Goal: Transaction & Acquisition: Purchase product/service

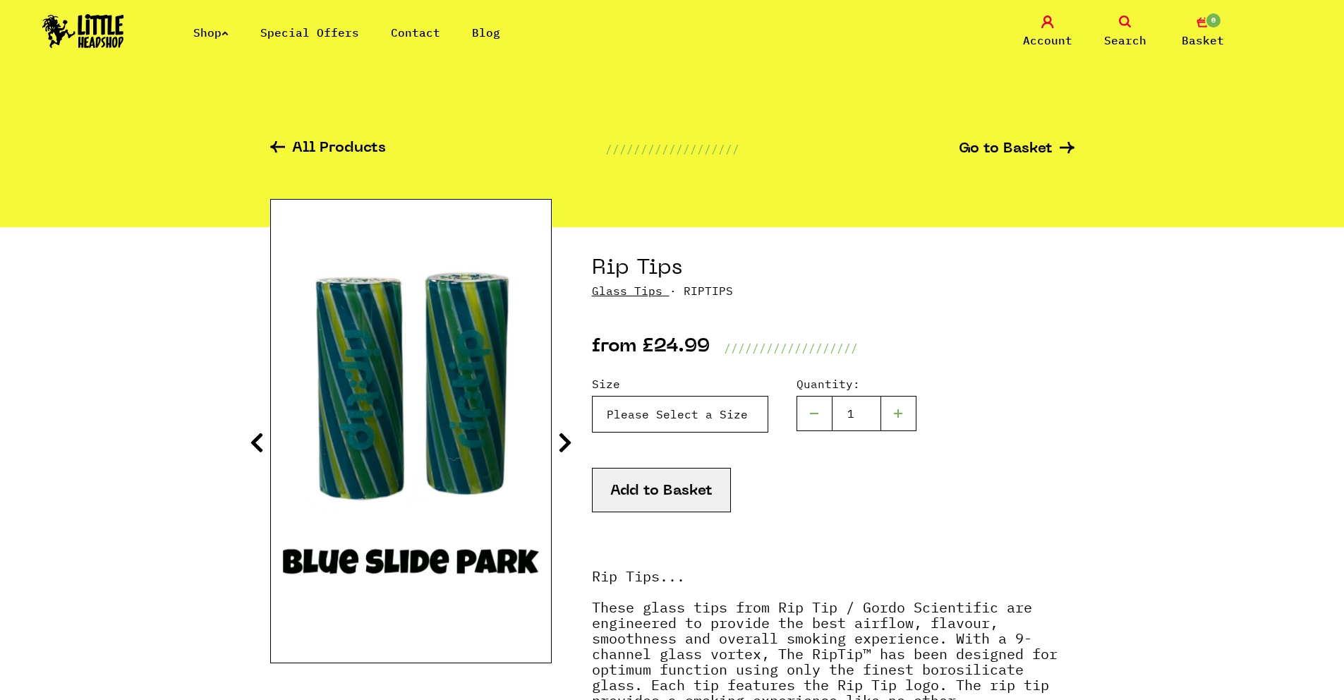
click at [668, 420] on select "Please Select a Size Rip Tips - Size 7 - Clear - £24.99 (Out of Stock) Rip Tips…" at bounding box center [680, 414] width 176 height 37
click at [592, 396] on select "Please Select a Size Rip Tips - Size 7 - Clear - £24.99 (Out of Stock) Rip Tips…" at bounding box center [680, 414] width 176 height 37
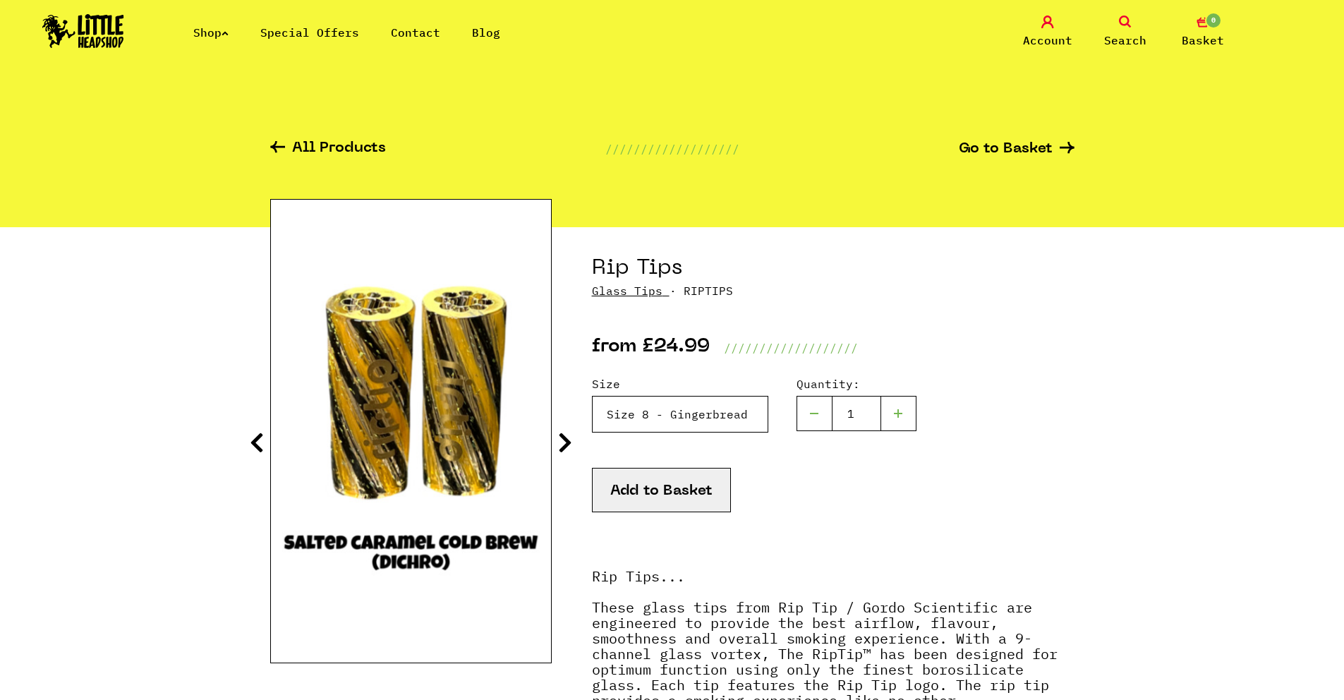
click at [641, 406] on select "Please Select a Size Rip Tips - Size 7 - Clear - £24.99 (Out of Stock) Rip Tips…" at bounding box center [680, 414] width 176 height 37
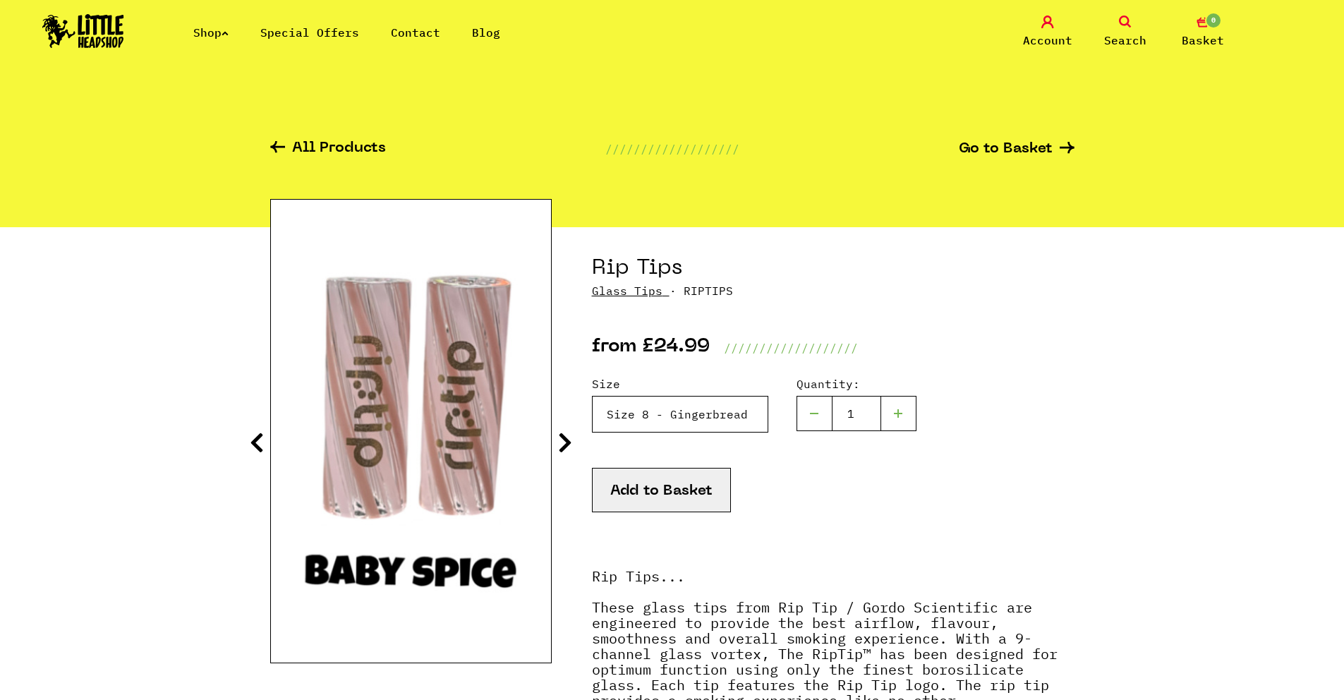
select select "1935"
click at [592, 396] on select "Please Select a Size Rip Tips - Size 7 - Clear - £24.99 (Out of Stock) Rip Tips…" at bounding box center [680, 414] width 176 height 37
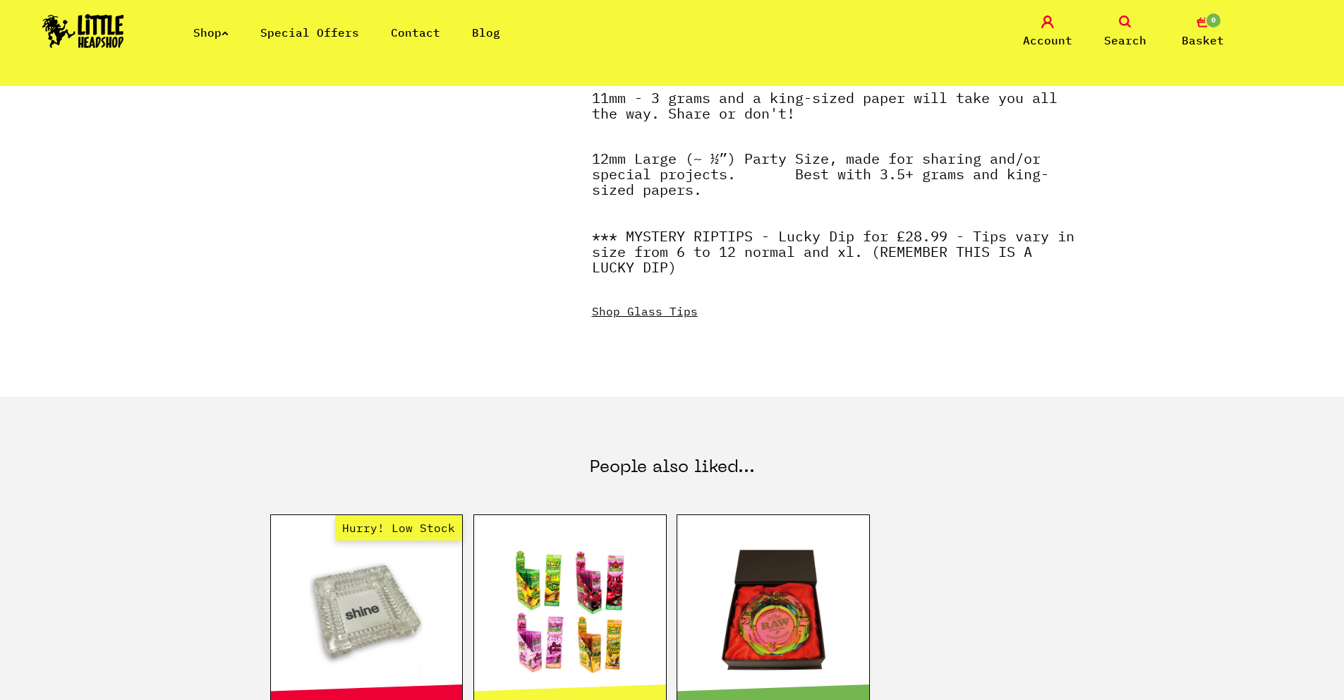
scroll to position [1753, 0]
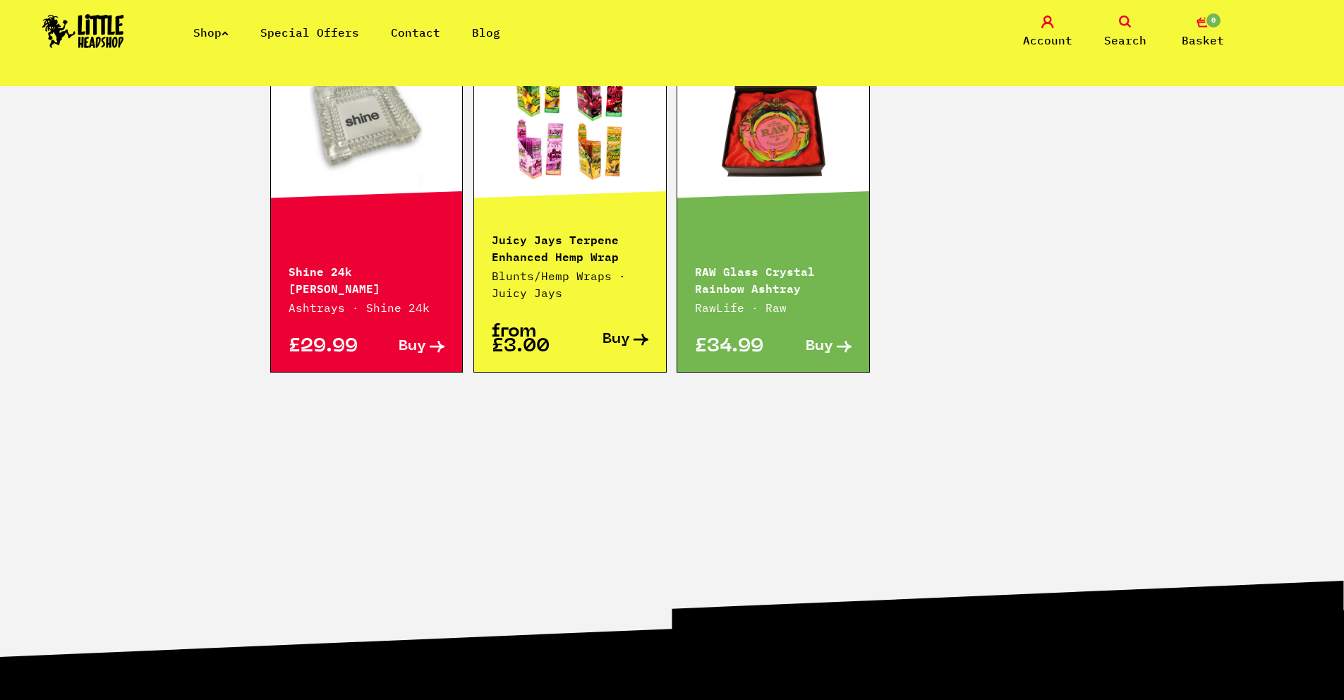
click at [585, 264] on p "Juicy Jays Terpene Enhanced Hemp Wrap" at bounding box center [570, 247] width 157 height 34
click at [557, 155] on link at bounding box center [570, 117] width 192 height 141
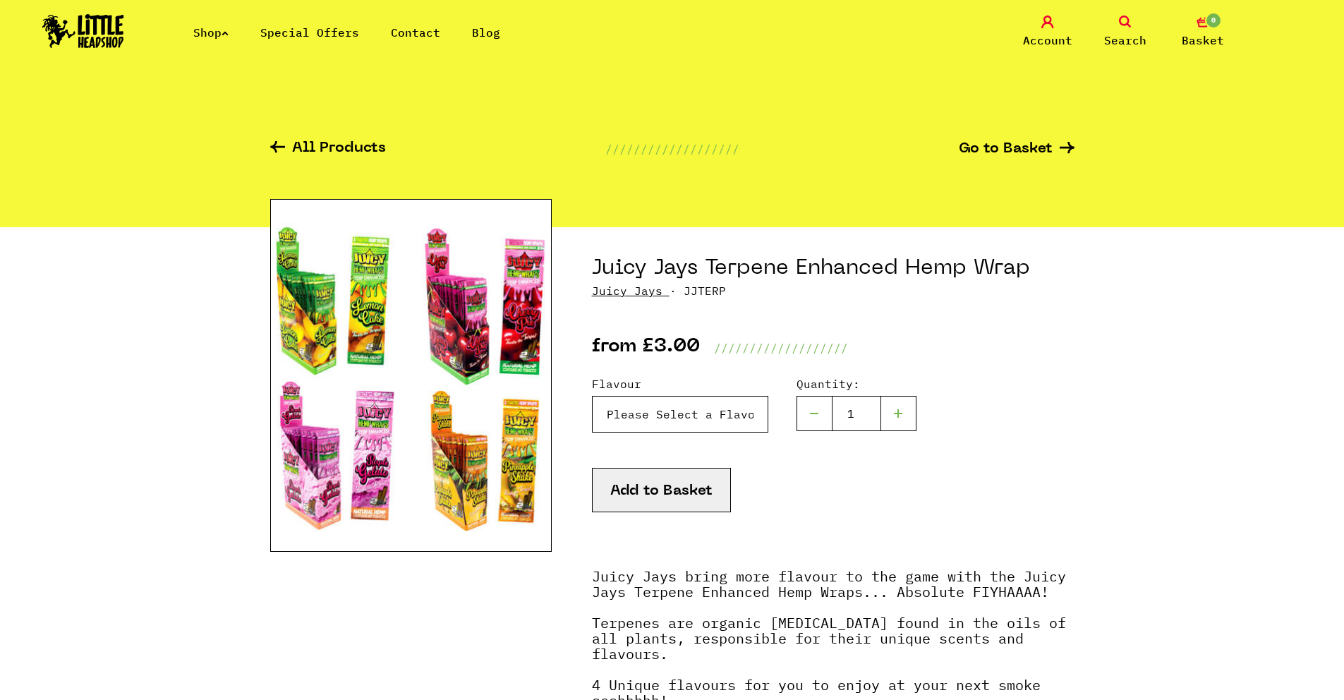
click at [612, 410] on select "Please Select a Flavour Lemon Cake - £3.00 Juicy Jays Terpene Enhanced Hemp Wra…" at bounding box center [680, 414] width 176 height 37
select select "802"
click at [592, 396] on select "Please Select a Flavour Lemon Cake - £3.00 Juicy Jays Terpene Enhanced Hemp Wra…" at bounding box center [680, 414] width 176 height 37
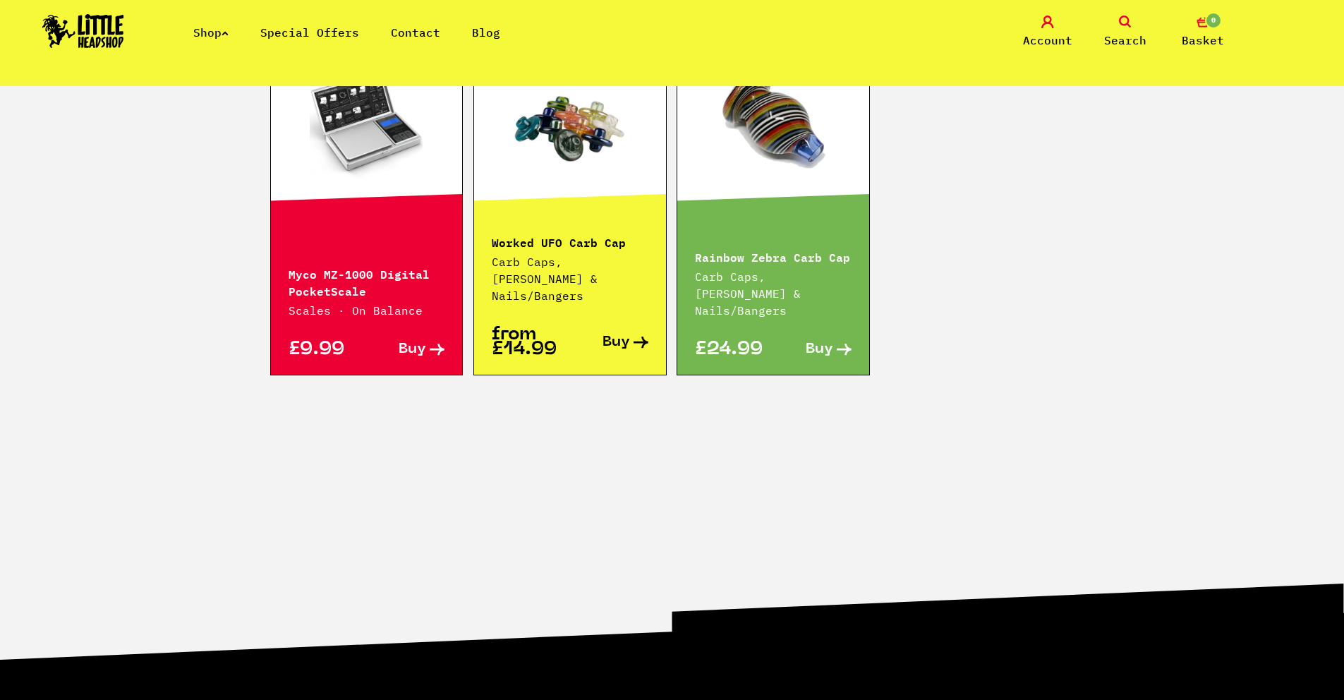
scroll to position [1009, 0]
